Goal: Information Seeking & Learning: Learn about a topic

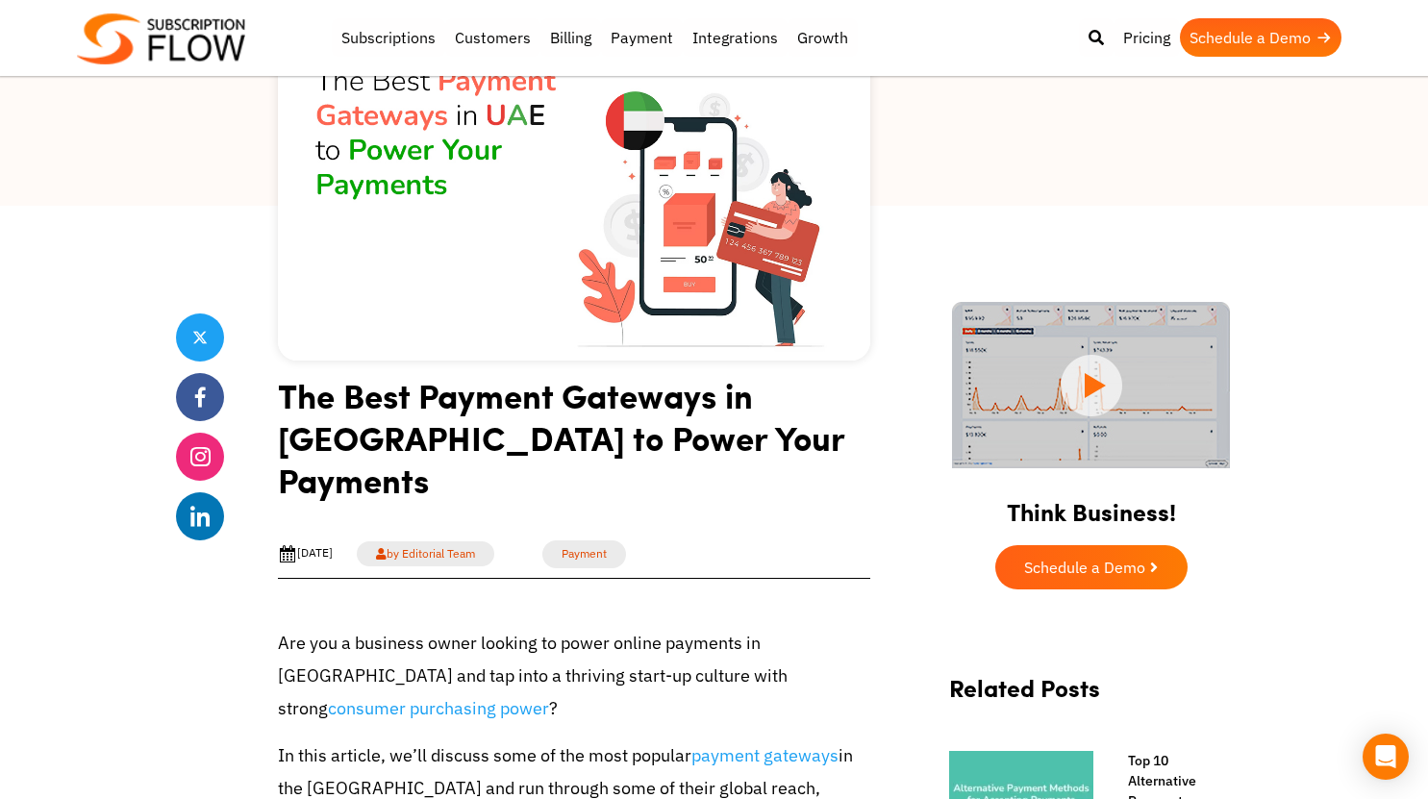
scroll to position [769, 0]
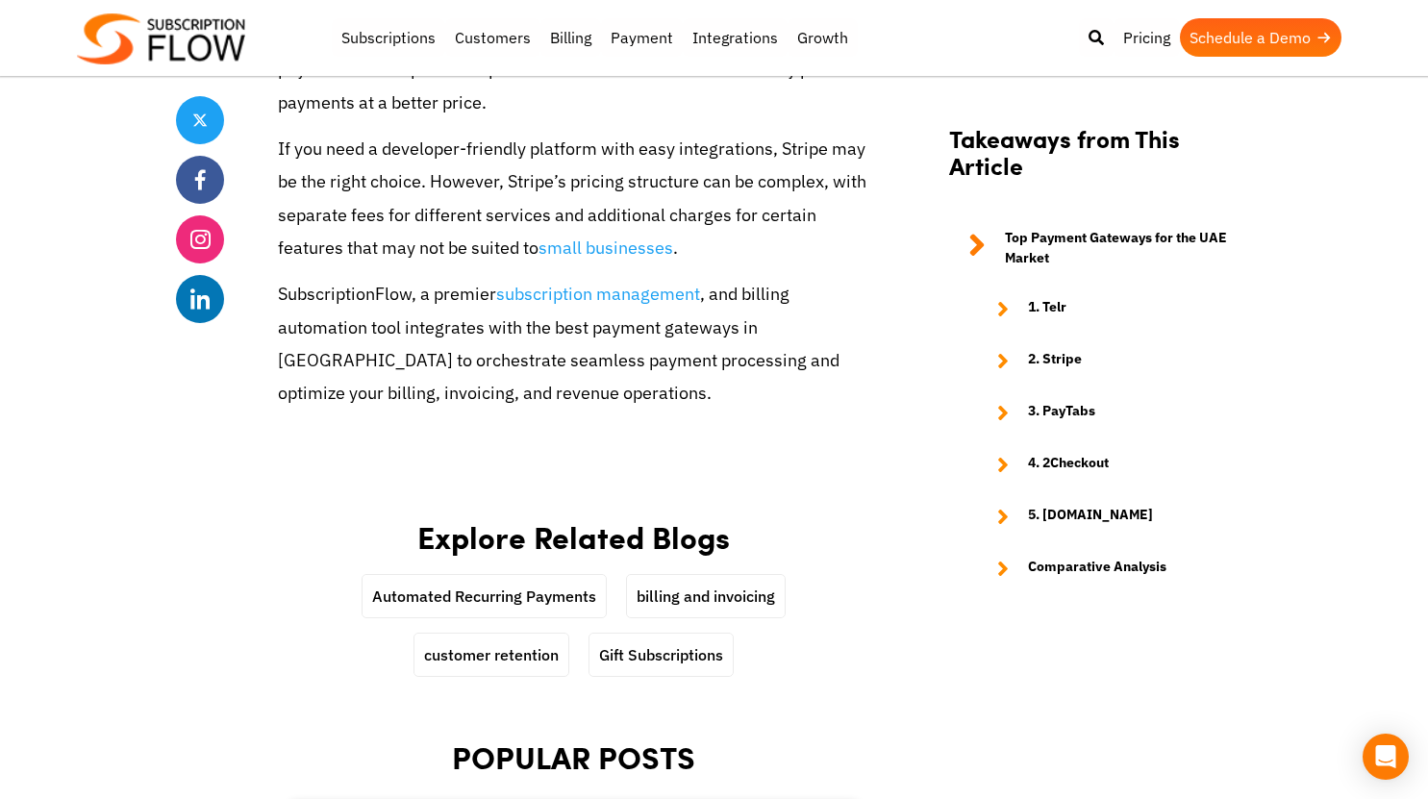
scroll to position [6827, 0]
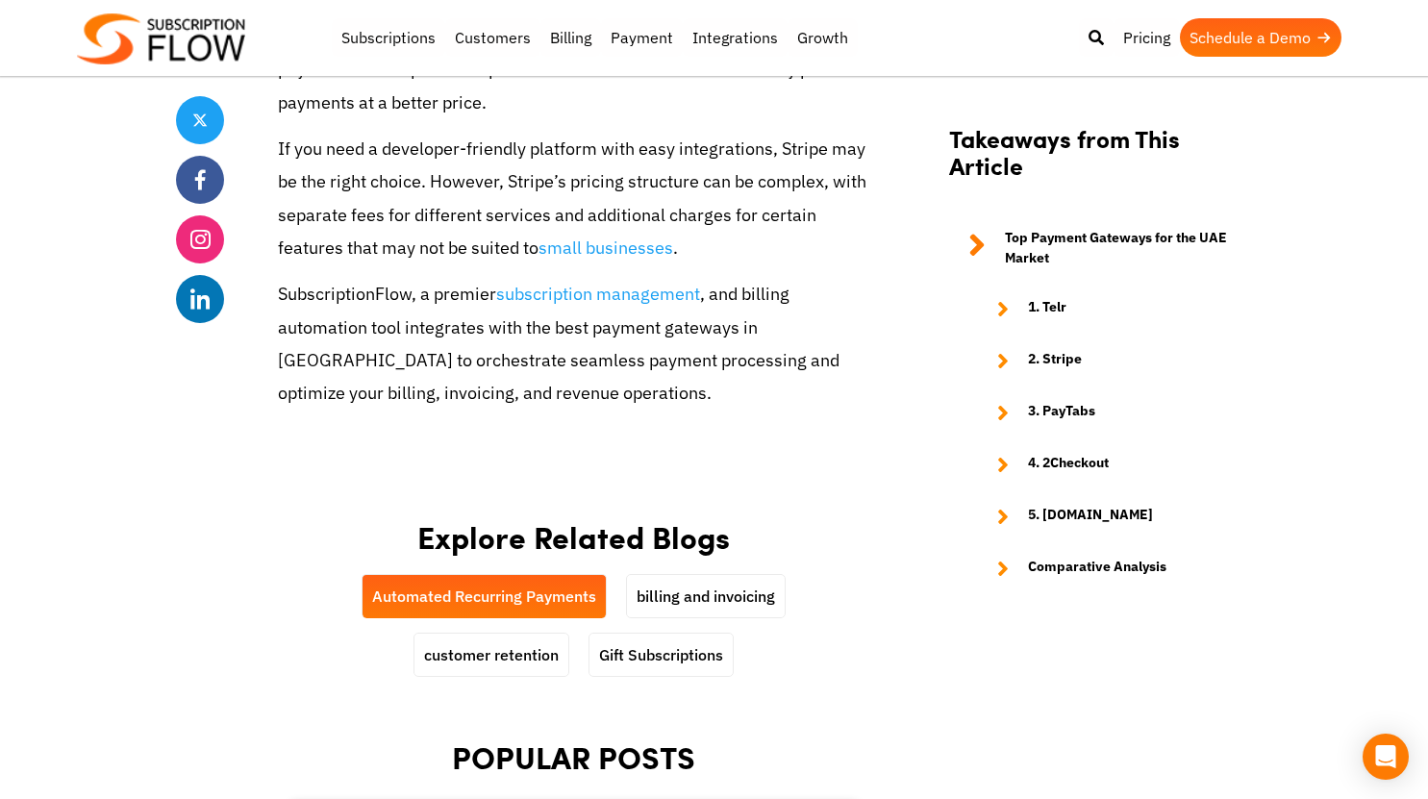
click at [524, 575] on link "Automated Recurring Payments" at bounding box center [484, 596] width 243 height 42
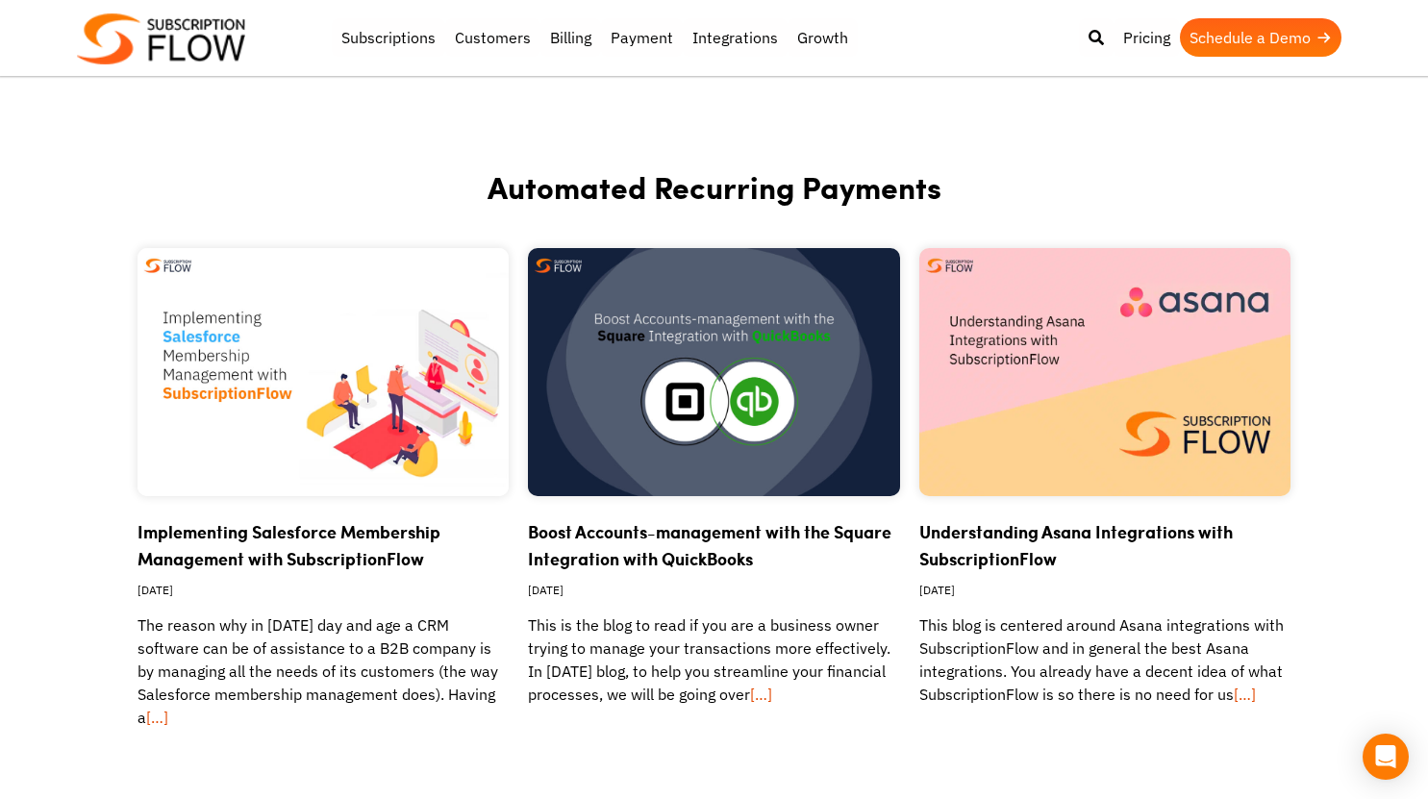
scroll to position [2461, 0]
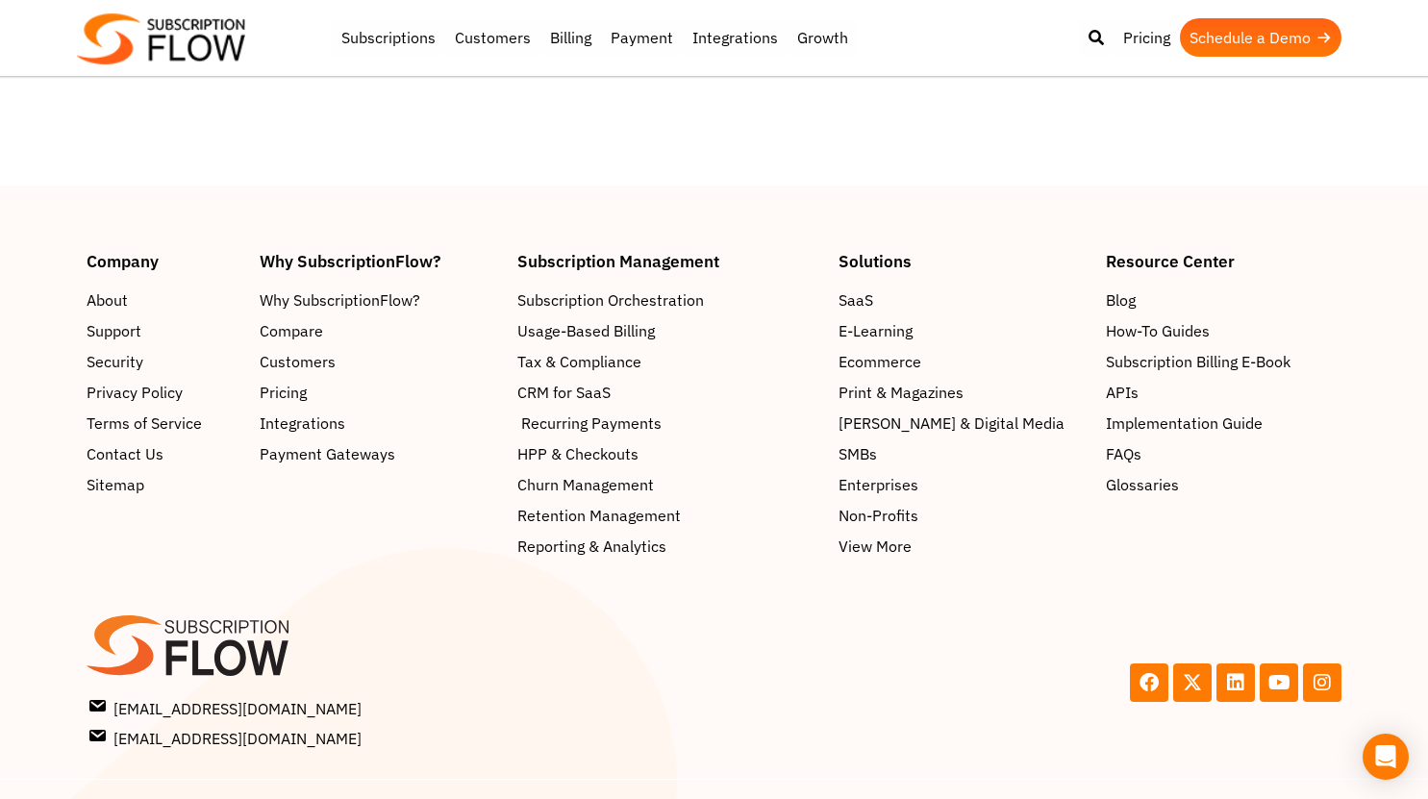
click at [628, 412] on span "Recurring Payments" at bounding box center [591, 423] width 140 height 23
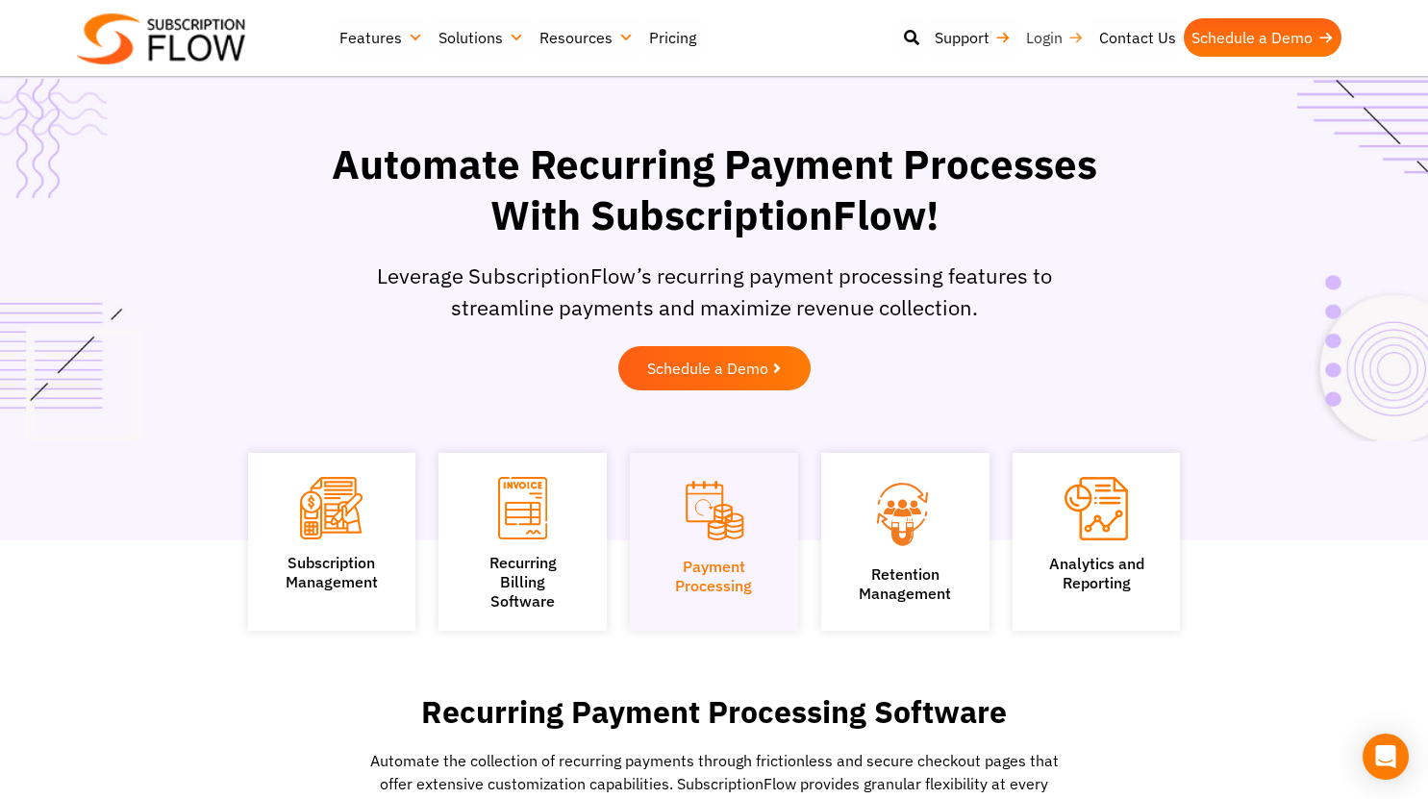
click at [1057, 39] on link "Login" at bounding box center [1055, 37] width 73 height 38
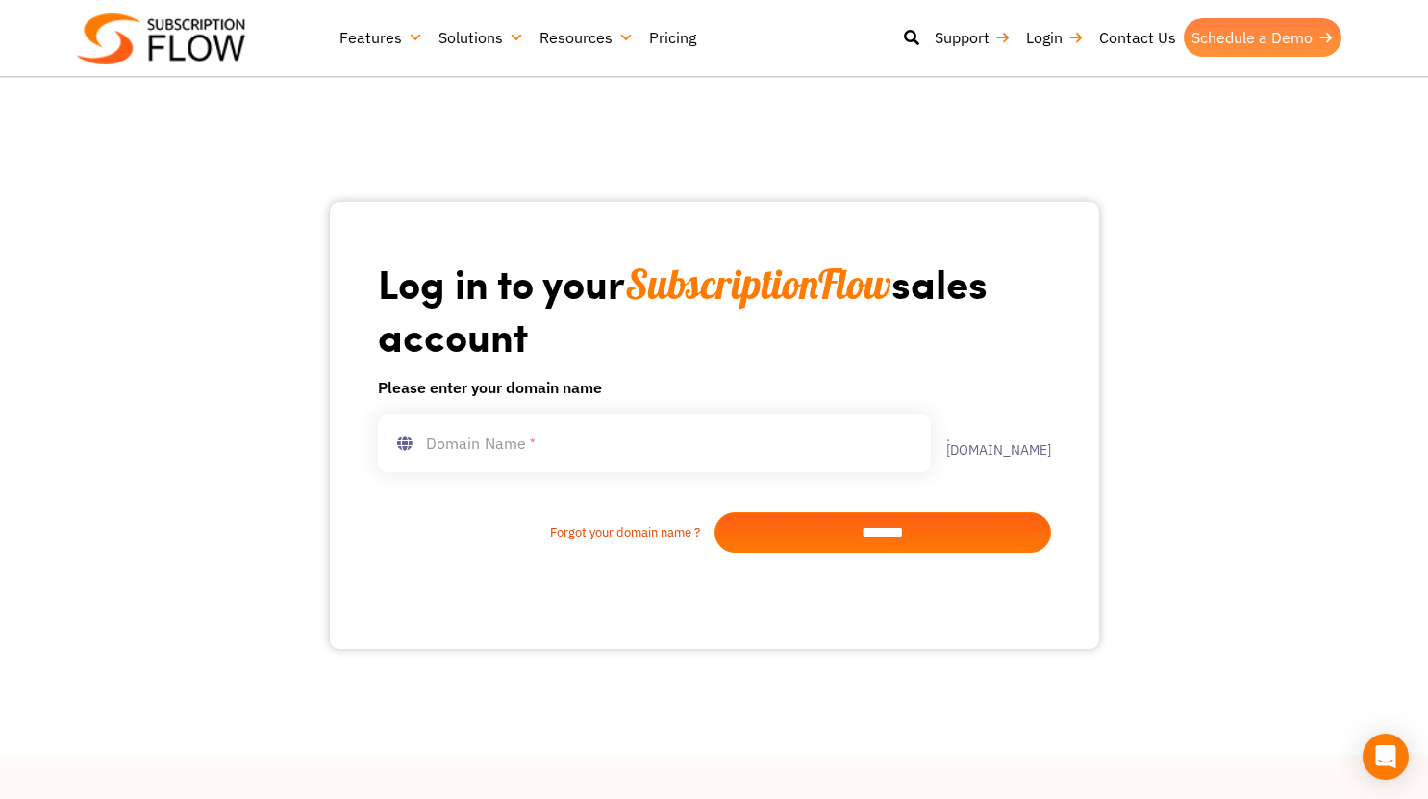
click at [1248, 40] on link "Schedule a Demo" at bounding box center [1263, 37] width 158 height 38
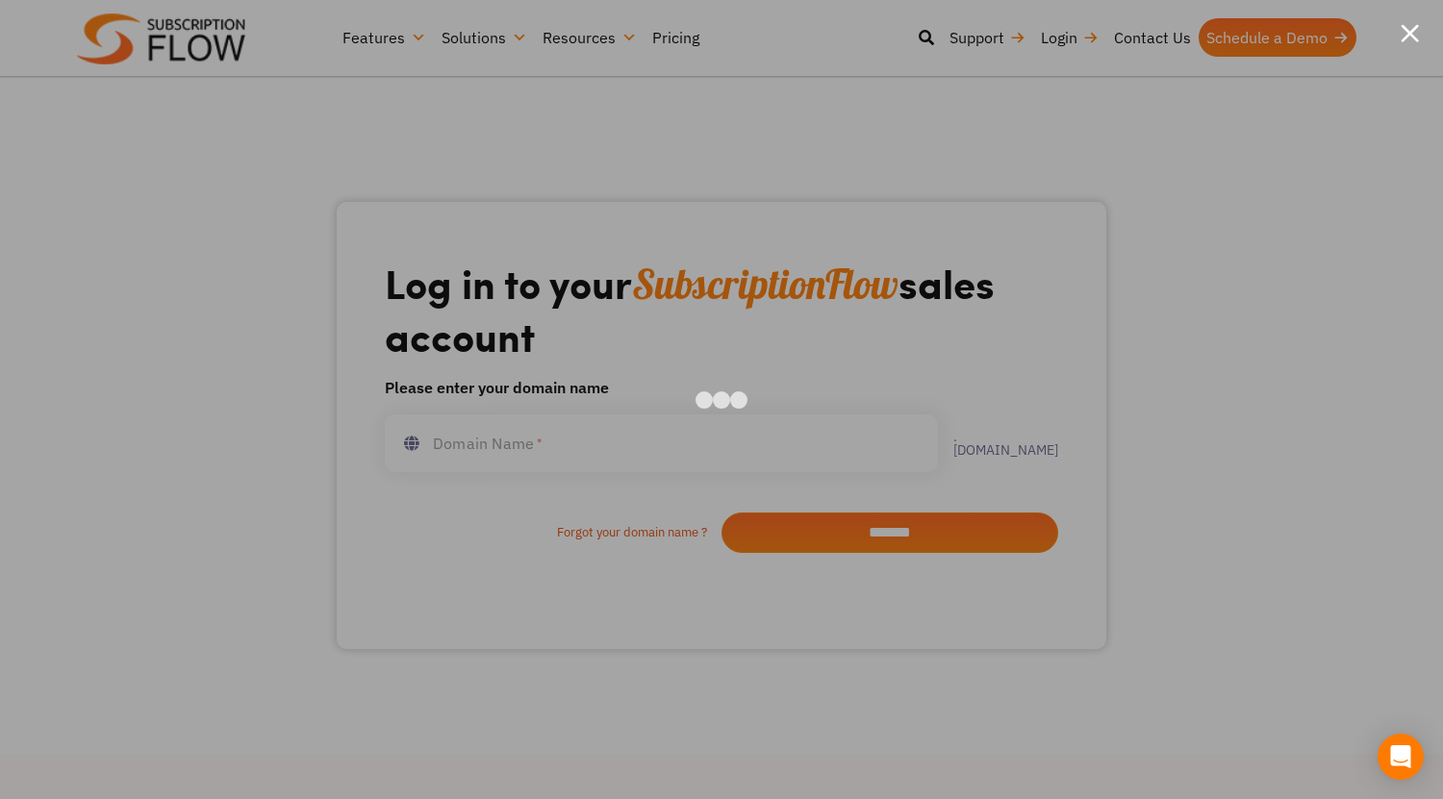
click at [1415, 30] on div at bounding box center [1409, 33] width 18 height 18
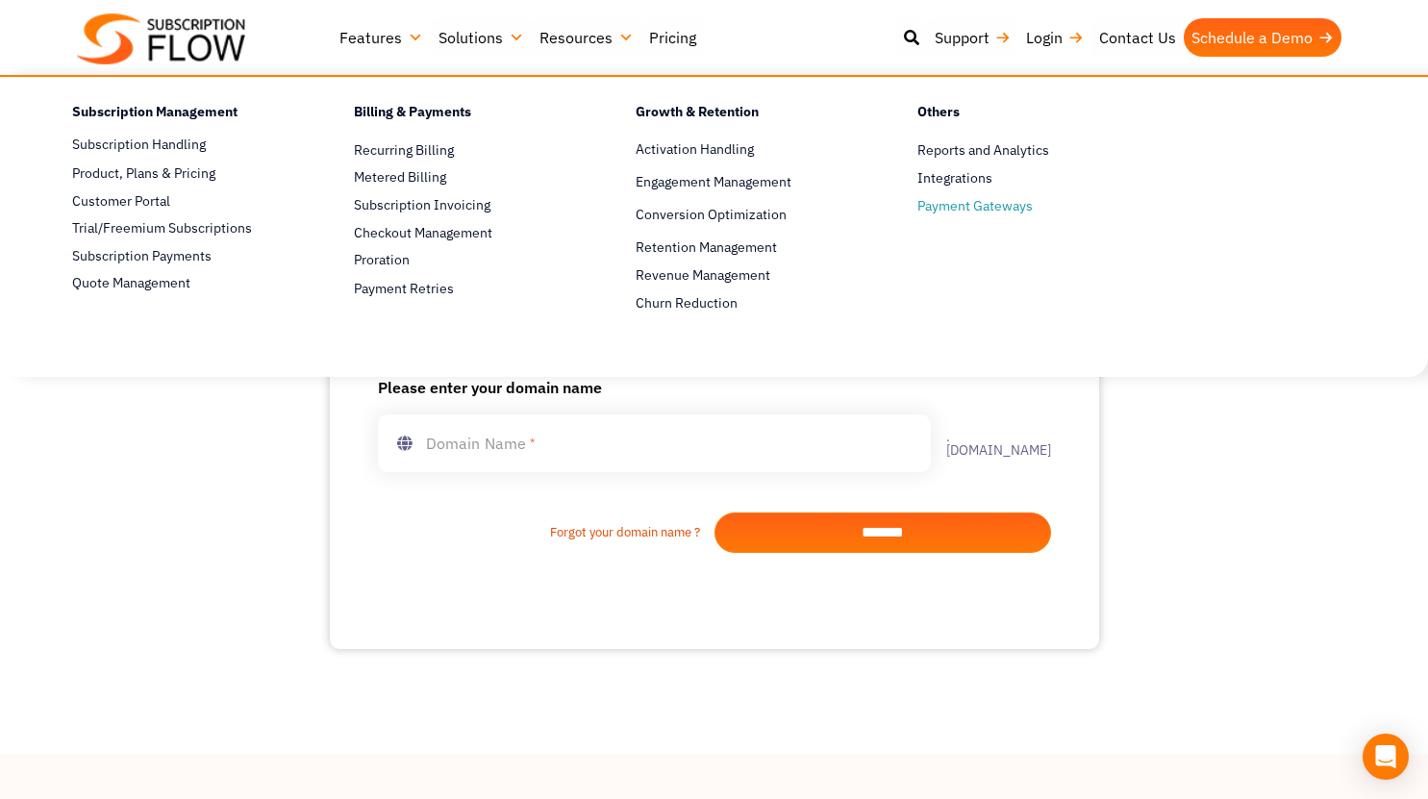
click at [936, 208] on span "Payment Gateways" at bounding box center [975, 206] width 115 height 20
